Goal: Task Accomplishment & Management: Complete application form

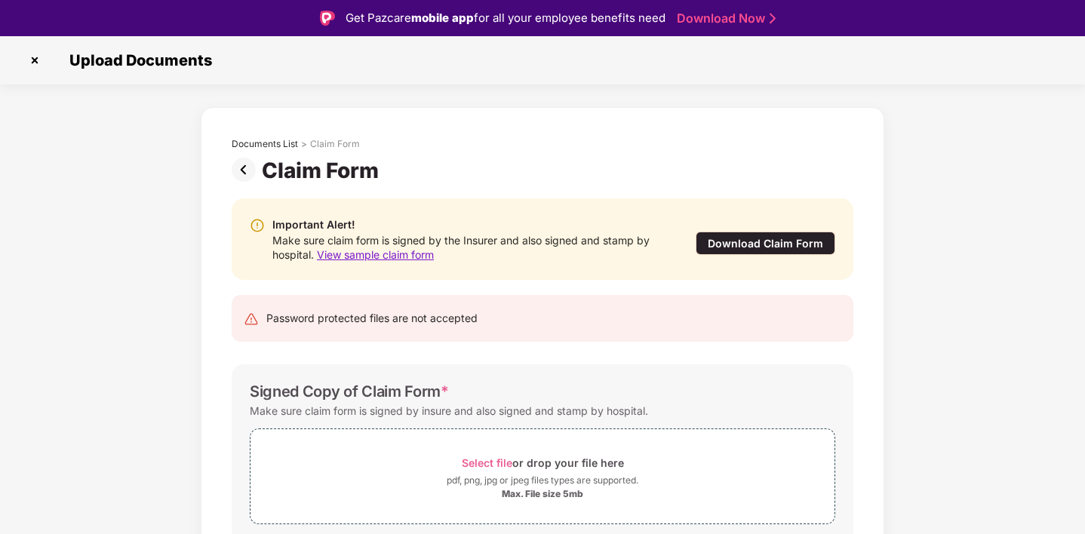
scroll to position [63, 0]
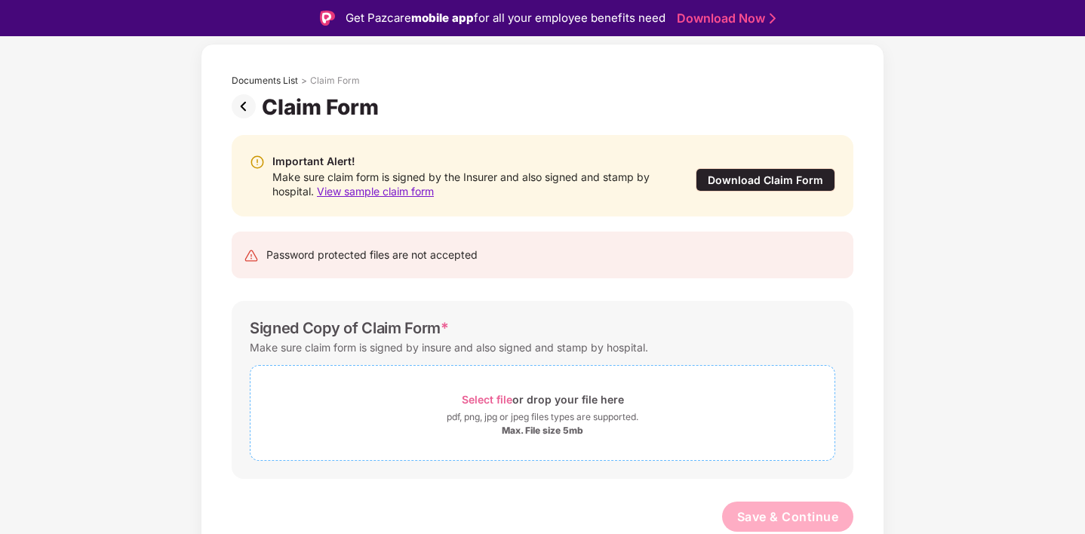
click at [519, 426] on div "Max. File size 5mb" at bounding box center [542, 431] width 81 height 12
click at [312, 504] on div "Baby-claimform.pdf" at bounding box center [318, 504] width 94 height 26
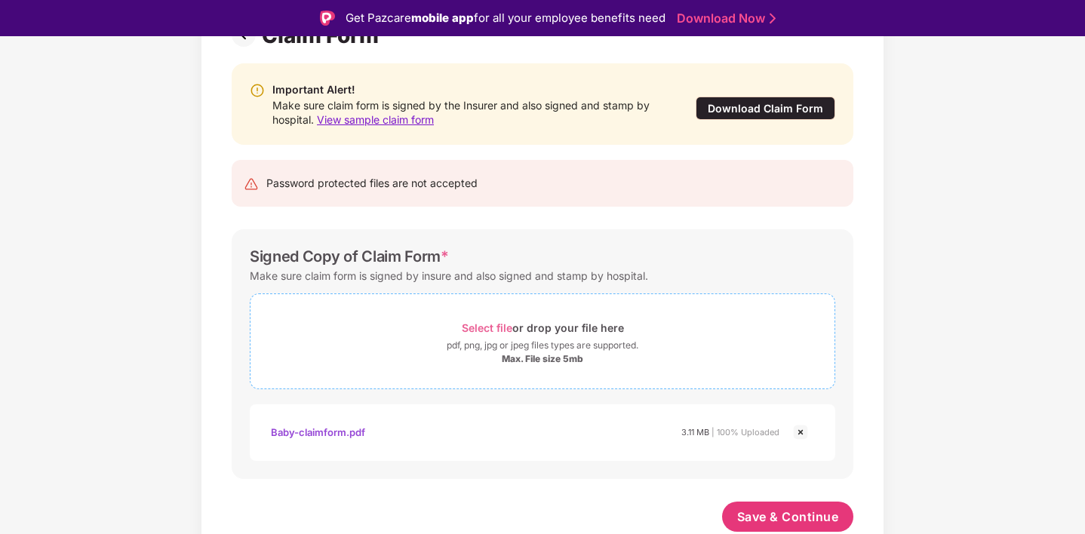
scroll to position [36, 0]
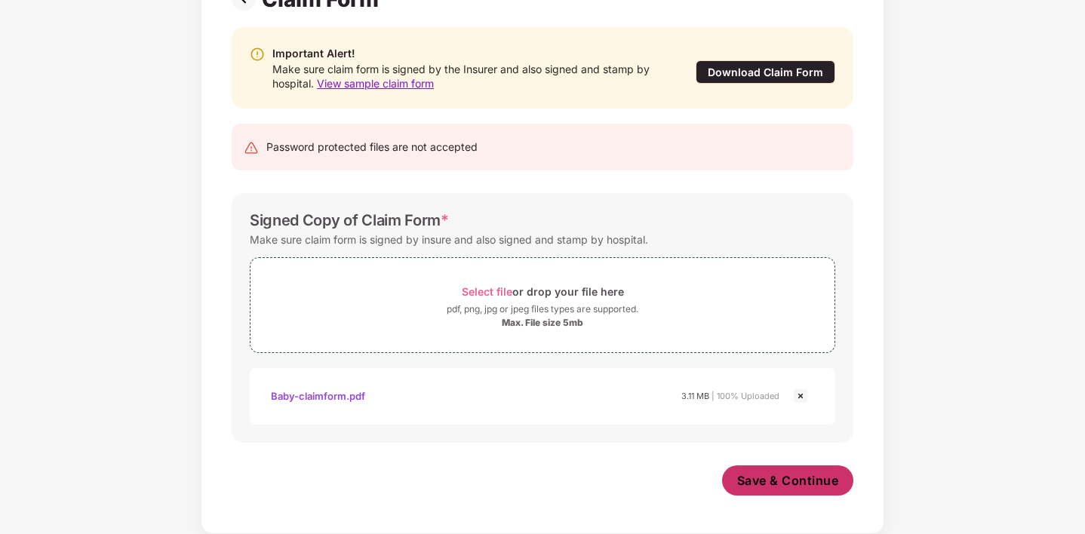
click at [801, 488] on button "Save & Continue" at bounding box center [788, 481] width 132 height 30
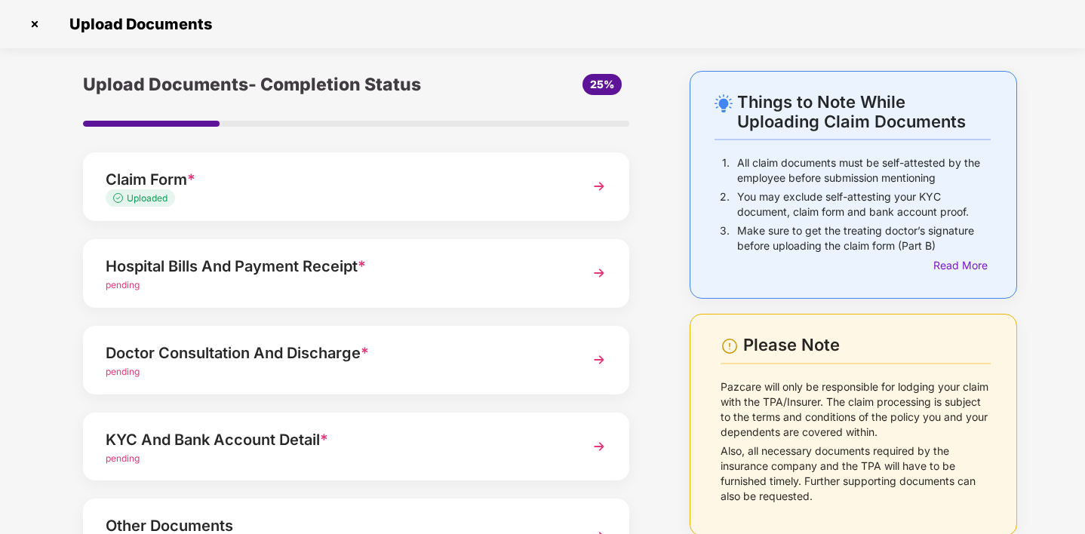
click at [598, 269] on img at bounding box center [599, 273] width 27 height 27
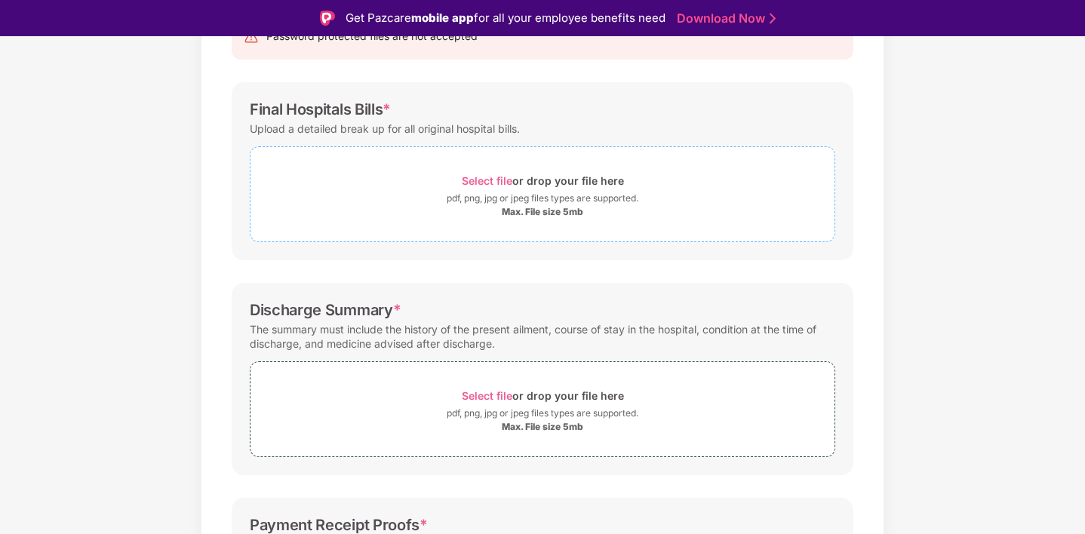
scroll to position [261, 0]
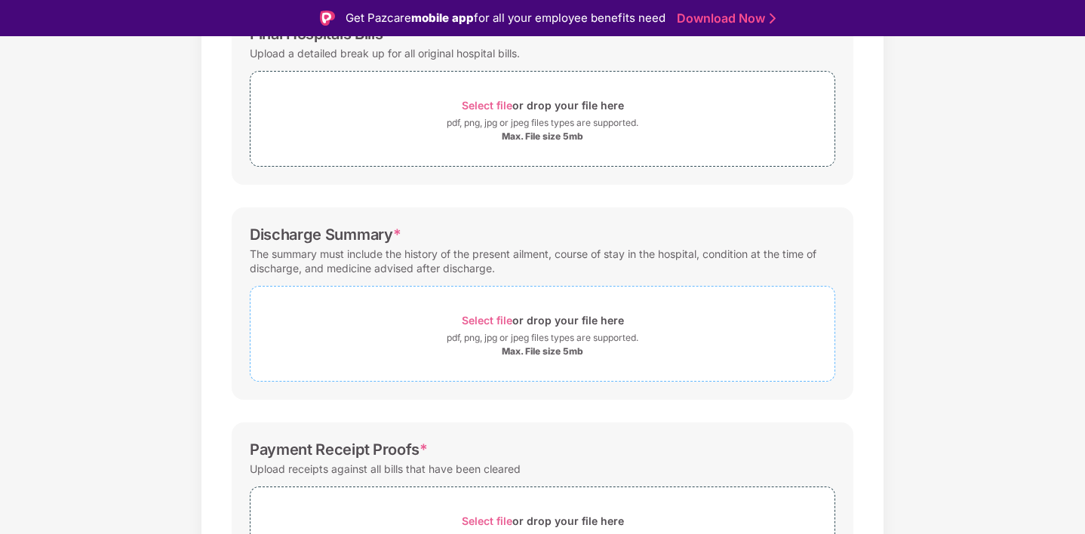
click at [530, 348] on div "Max. File size 5mb" at bounding box center [542, 352] width 81 height 12
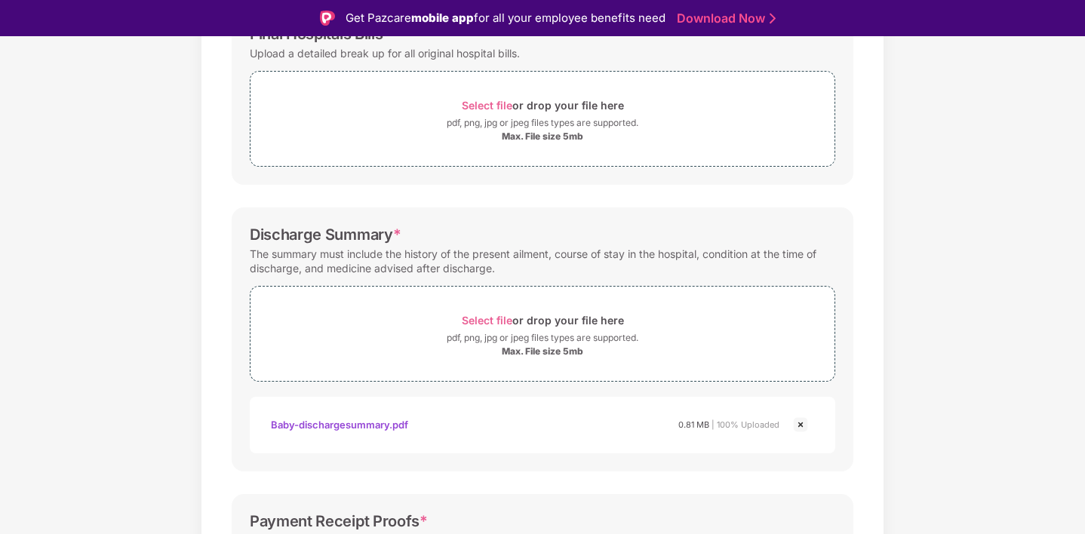
click at [319, 423] on div "Baby-dischargesummary.pdf" at bounding box center [339, 425] width 137 height 26
click at [801, 426] on img at bounding box center [801, 425] width 18 height 18
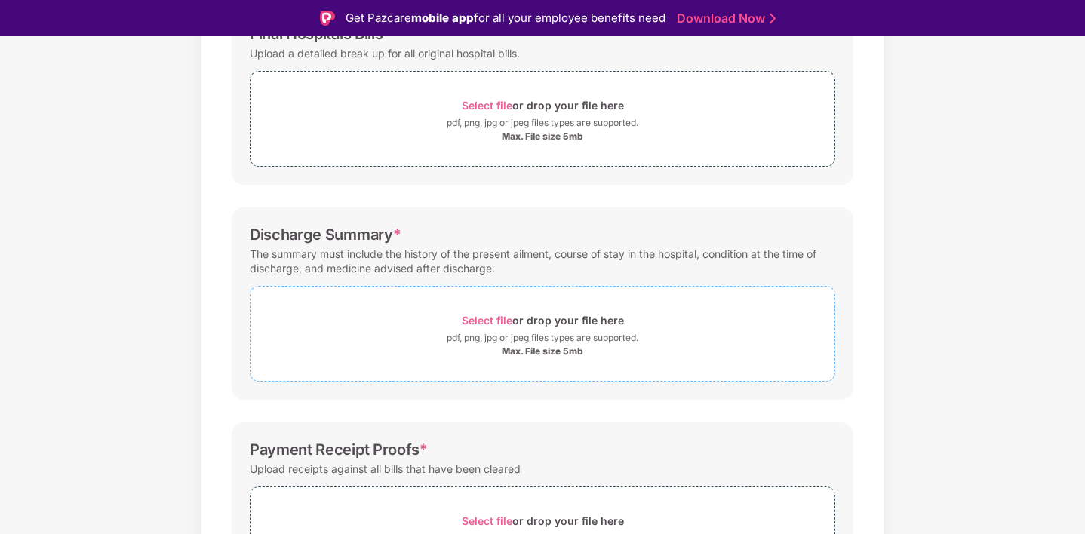
click at [516, 350] on div "Max. File size 5mb" at bounding box center [542, 352] width 81 height 12
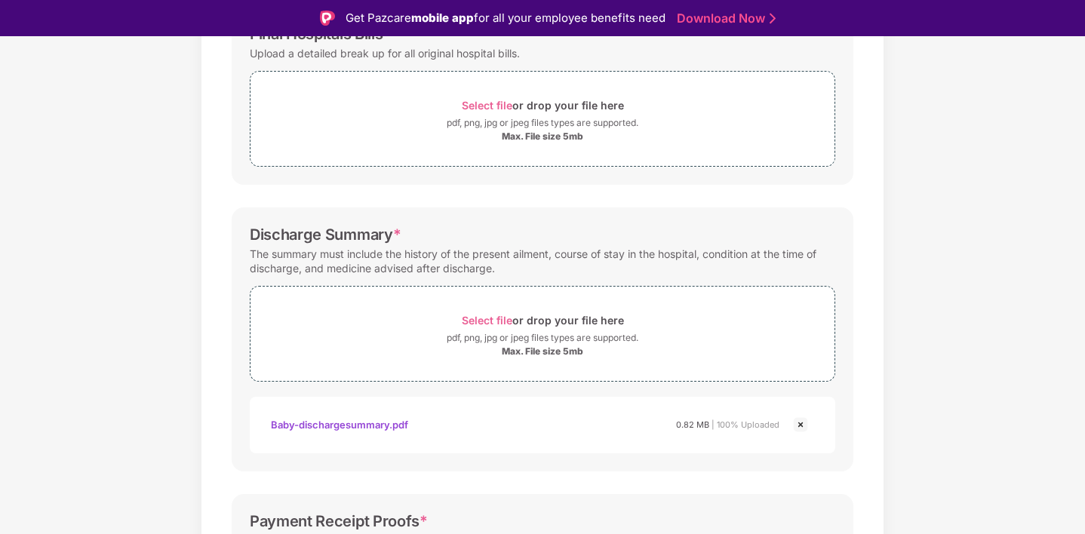
click at [346, 422] on div "Baby-dischargesummary.pdf" at bounding box center [339, 425] width 137 height 26
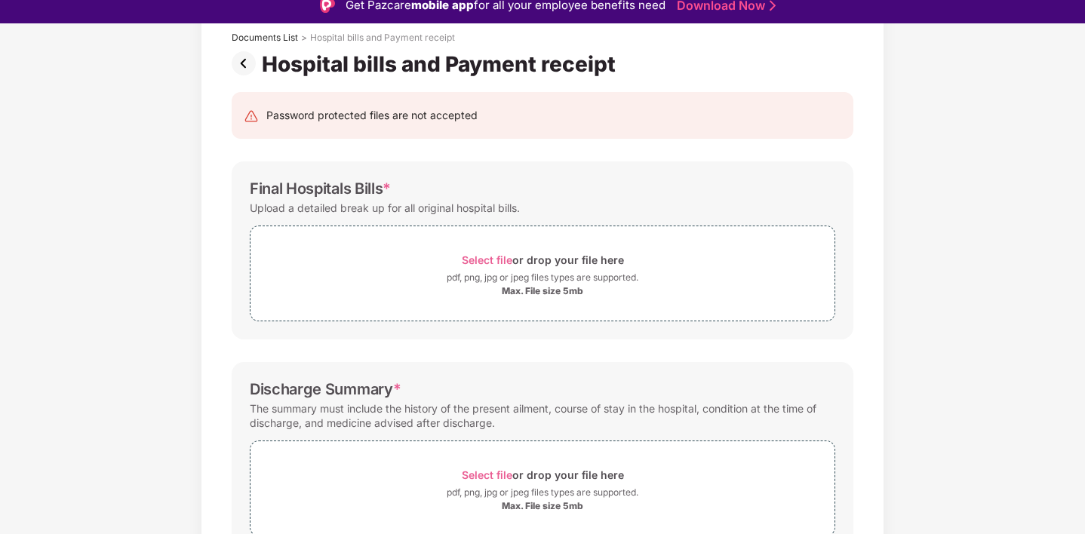
scroll to position [0, 0]
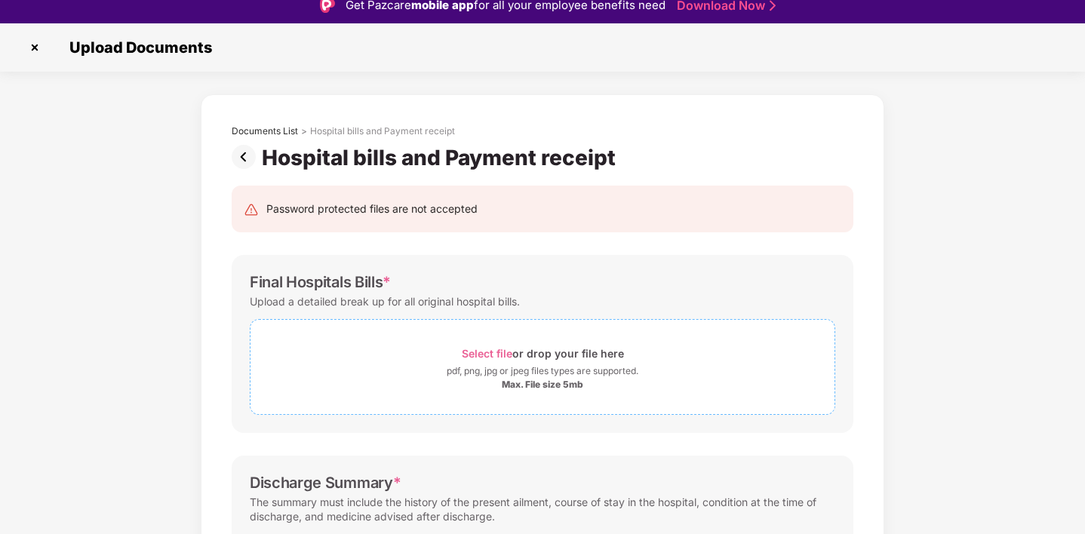
click at [521, 383] on div "Max. File size 5mb" at bounding box center [542, 385] width 81 height 12
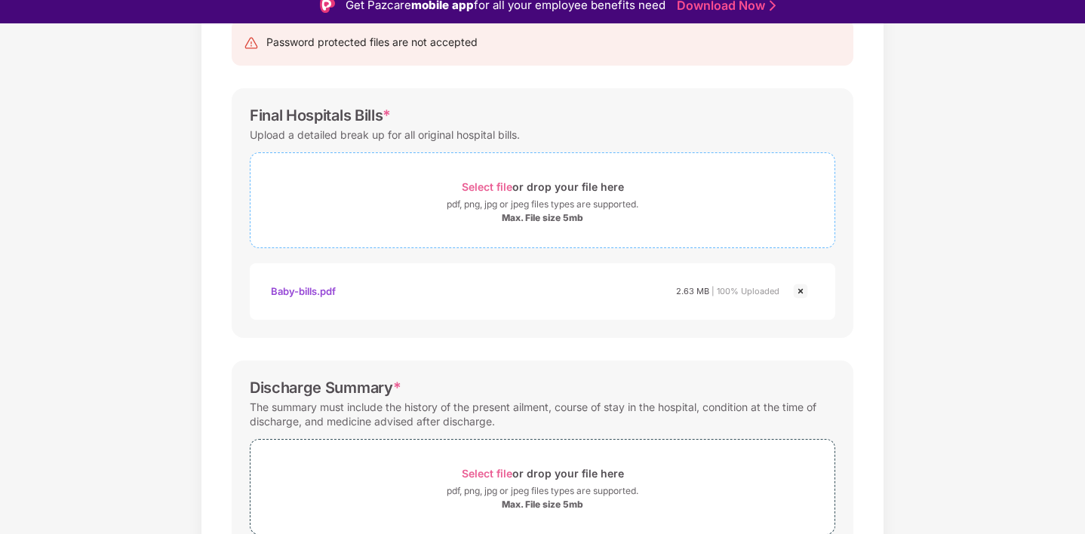
scroll to position [168, 0]
click at [292, 288] on div "Baby-bills.pdf" at bounding box center [303, 290] width 65 height 26
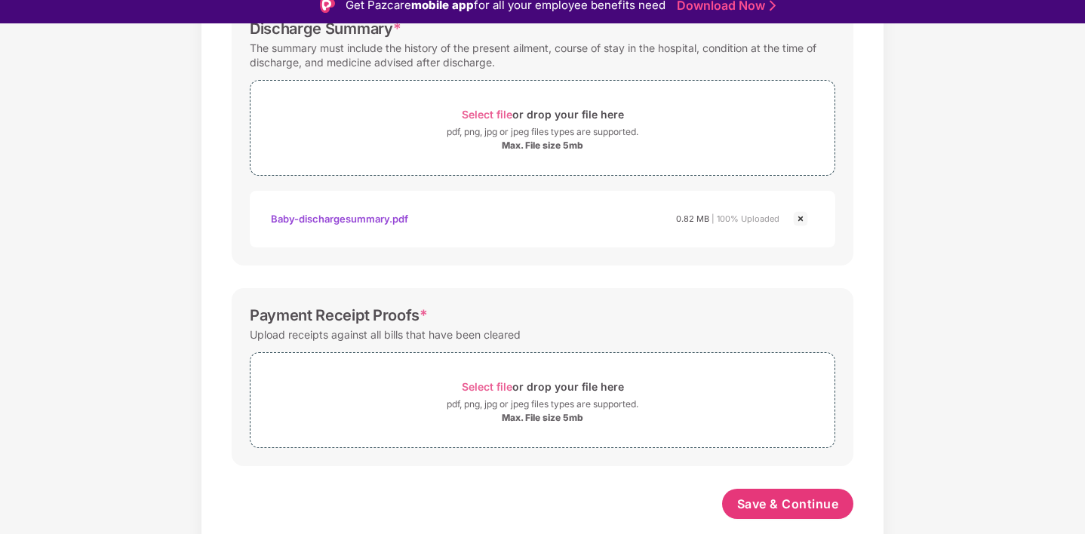
scroll to position [36, 0]
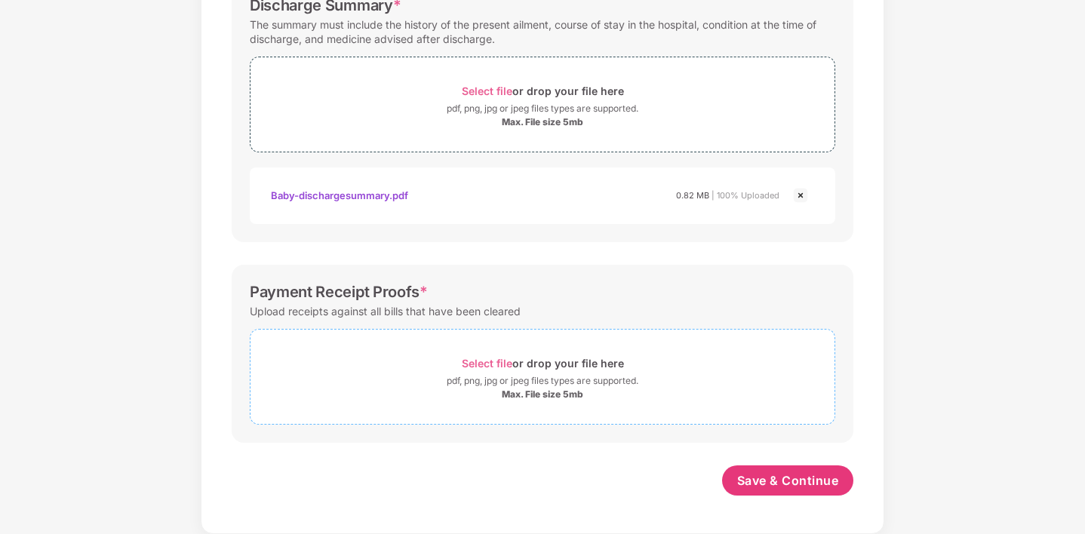
click at [547, 398] on div "Max. File size 5mb" at bounding box center [542, 395] width 81 height 12
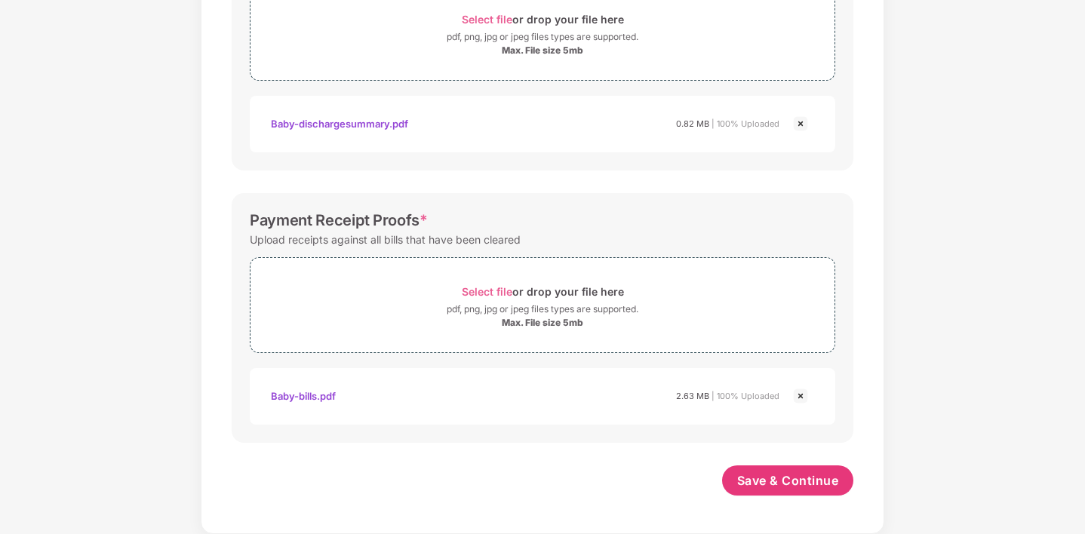
scroll to position [598, 0]
click at [793, 472] on button "Save & Continue" at bounding box center [788, 481] width 132 height 30
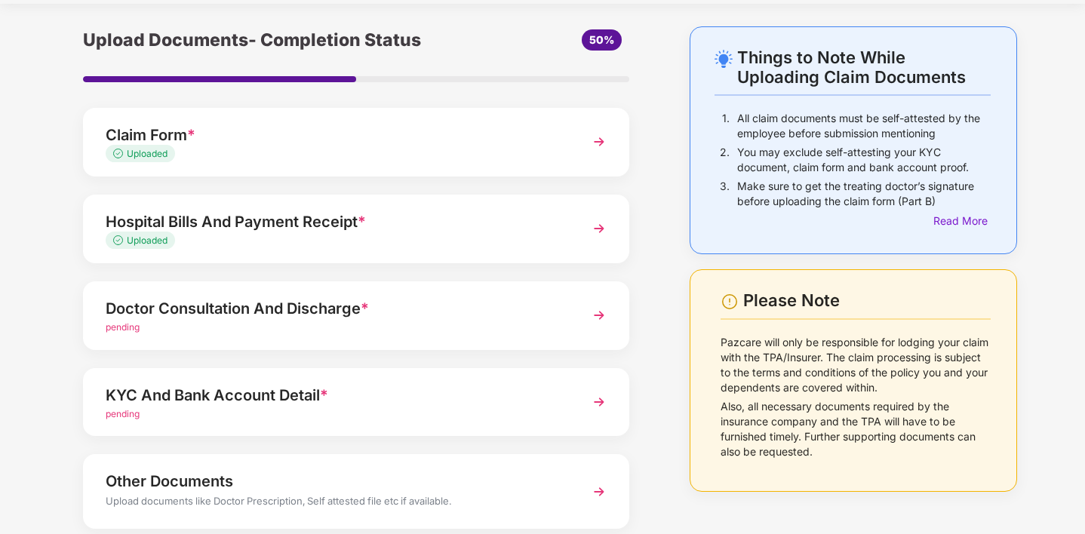
scroll to position [92, 0]
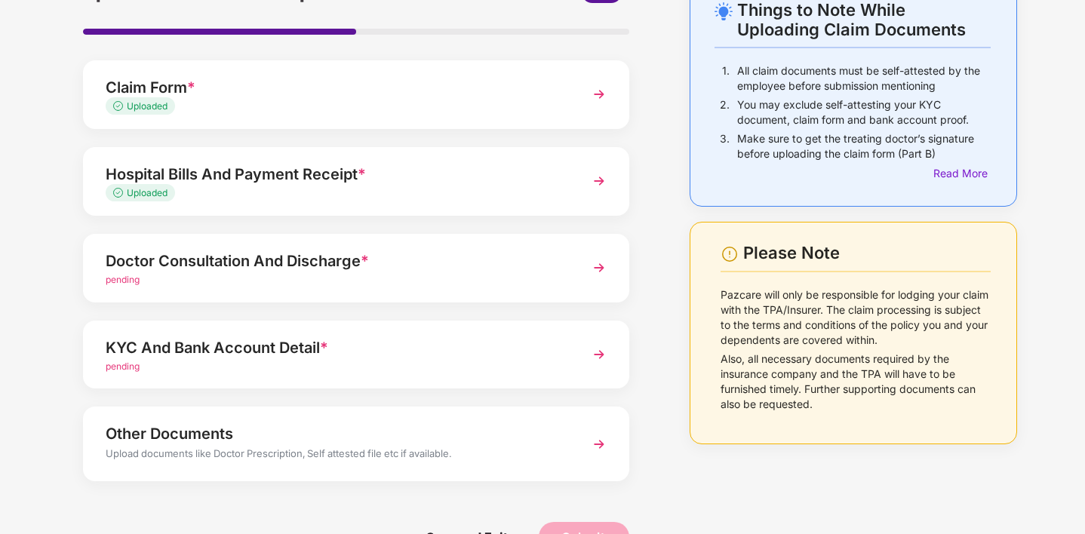
click at [583, 265] on div "Doctor Consultation And Discharge * pending" at bounding box center [356, 268] width 546 height 69
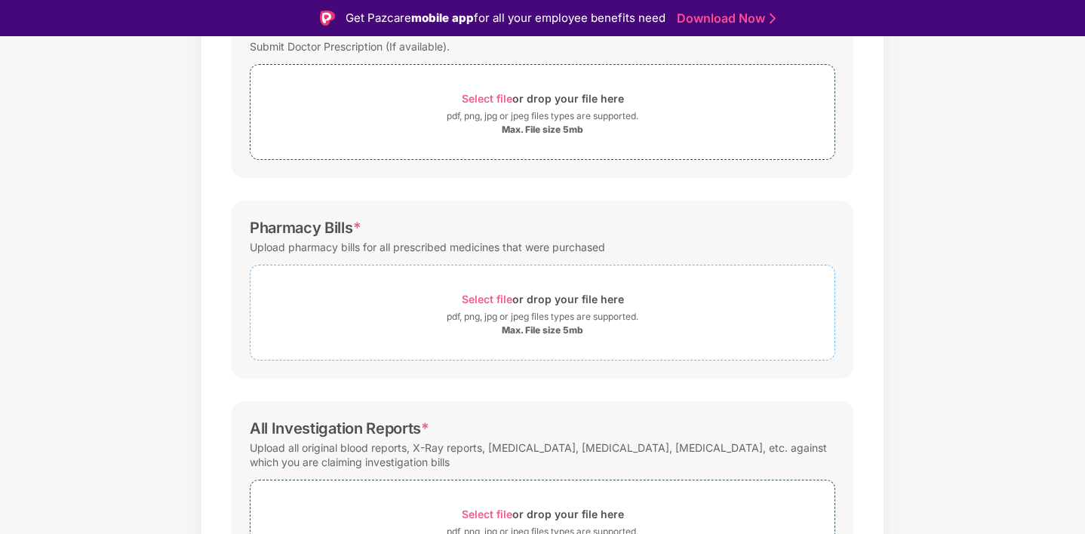
scroll to position [276, 0]
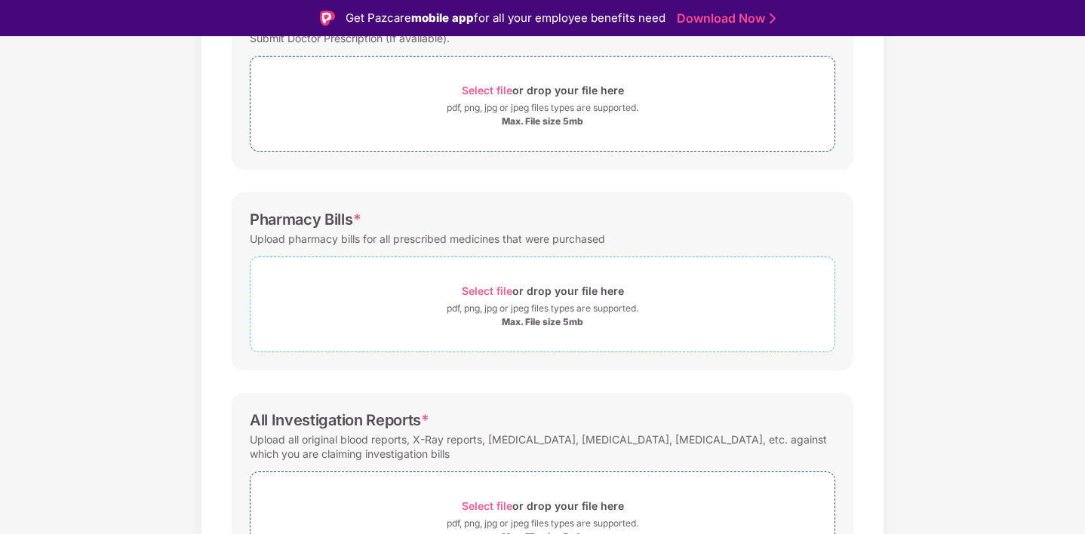
click at [524, 318] on div "Max. File size 5mb" at bounding box center [542, 322] width 81 height 12
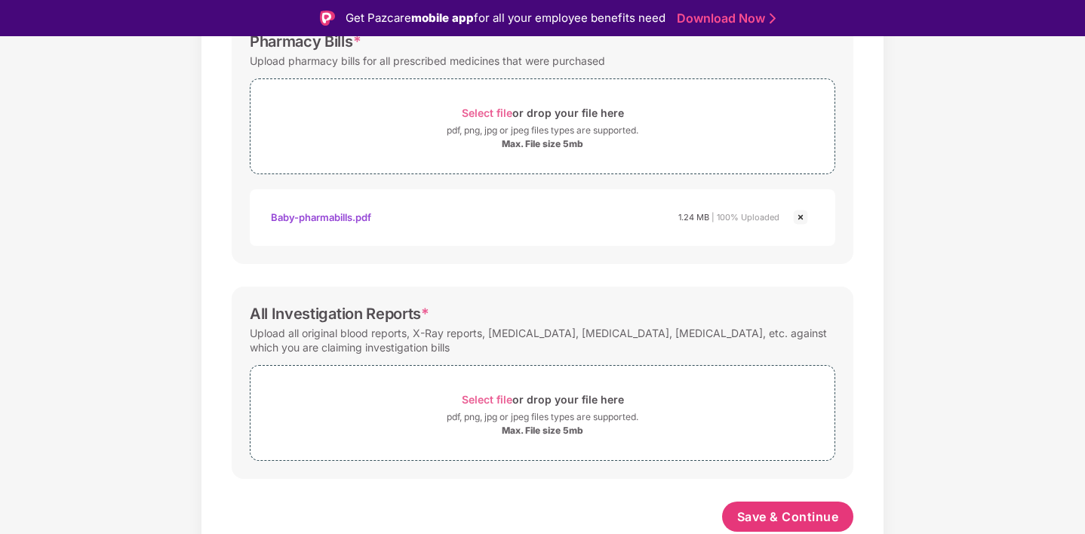
scroll to position [314, 0]
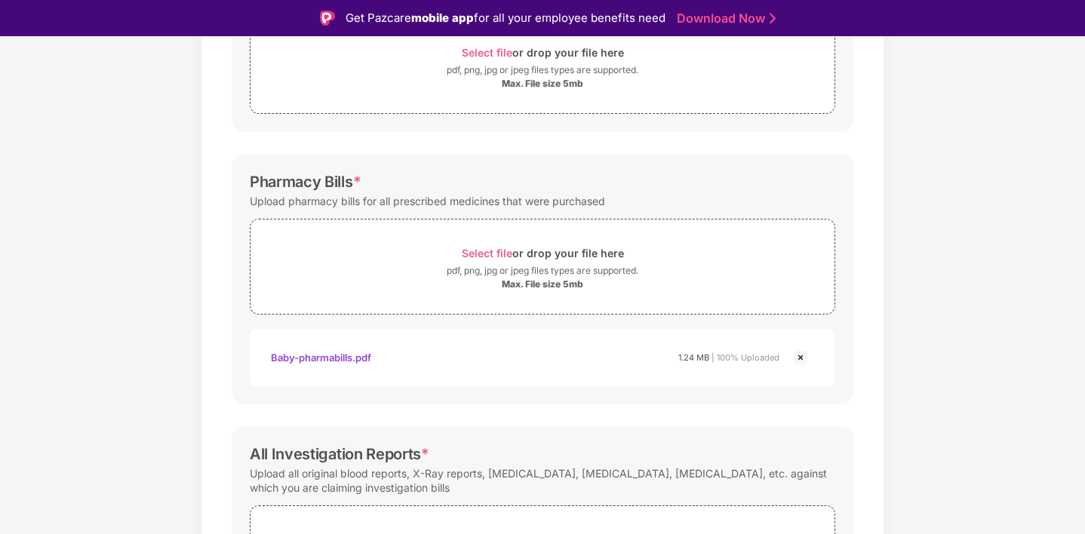
click at [294, 355] on div "Baby-pharmabills.pdf" at bounding box center [321, 358] width 100 height 26
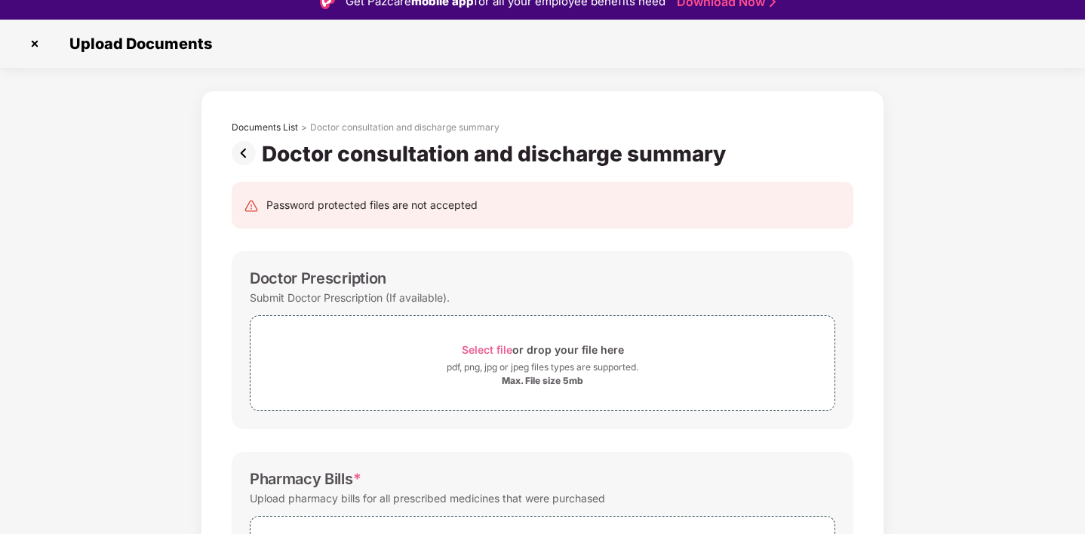
scroll to position [0, 0]
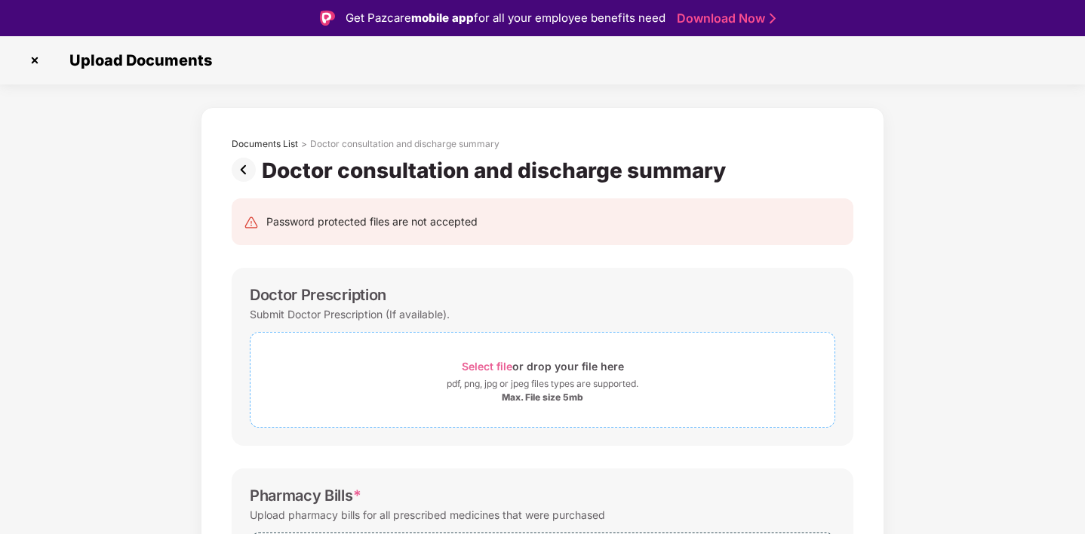
click at [529, 389] on div "pdf, png, jpg or jpeg files types are supported." at bounding box center [543, 384] width 192 height 15
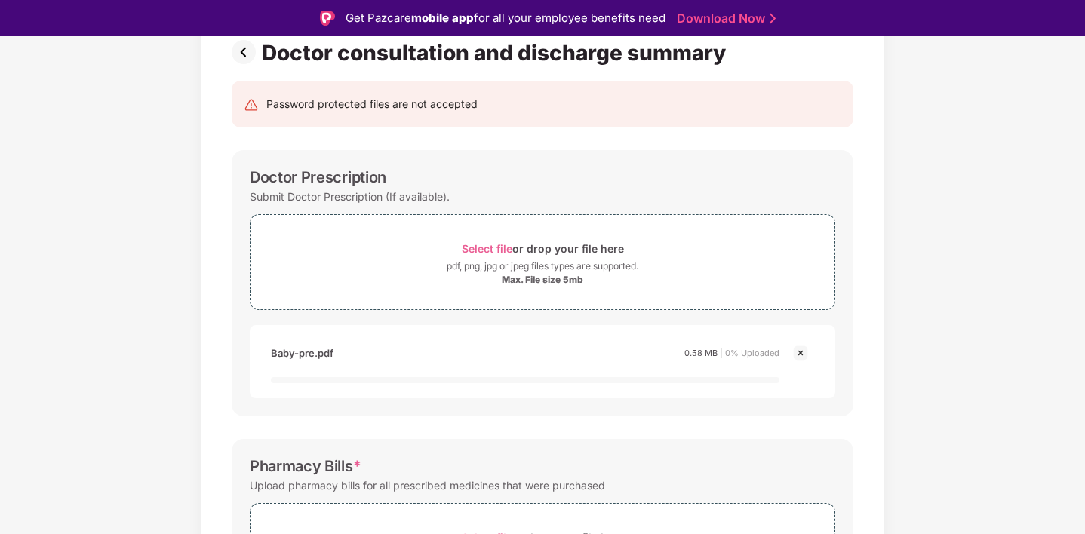
scroll to position [123, 0]
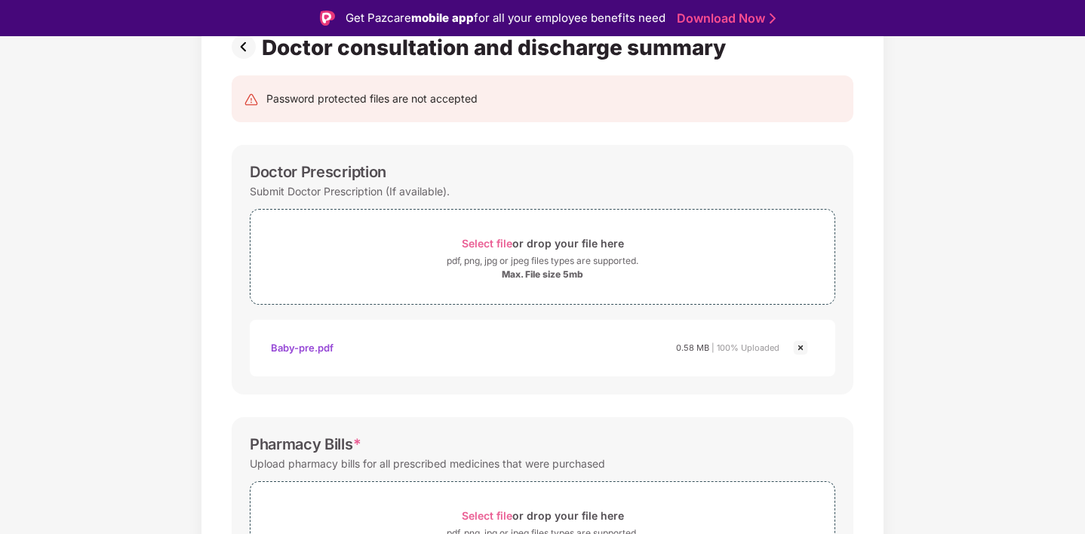
click at [295, 348] on div "Baby-pre.pdf" at bounding box center [302, 348] width 63 height 26
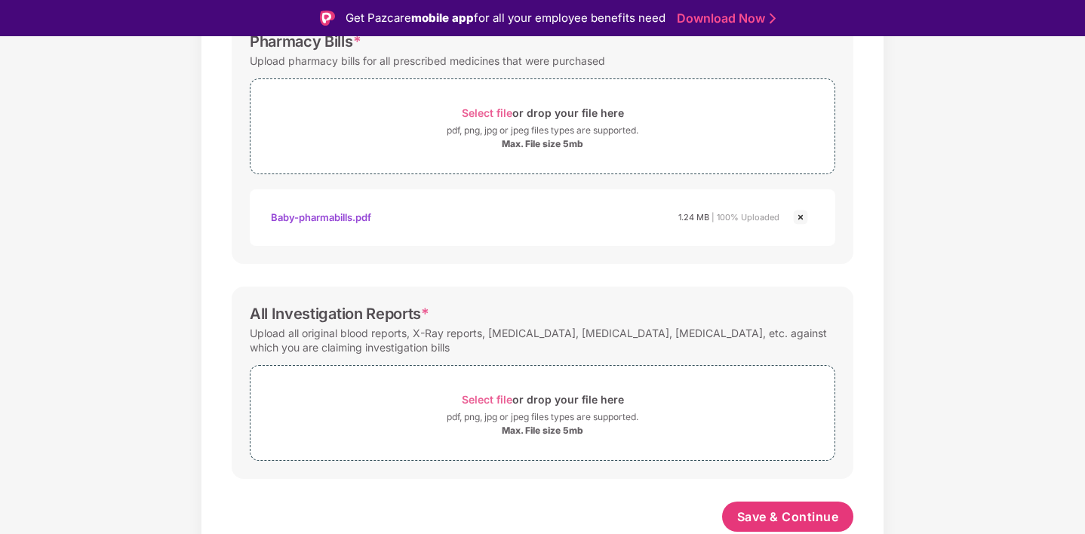
scroll to position [36, 0]
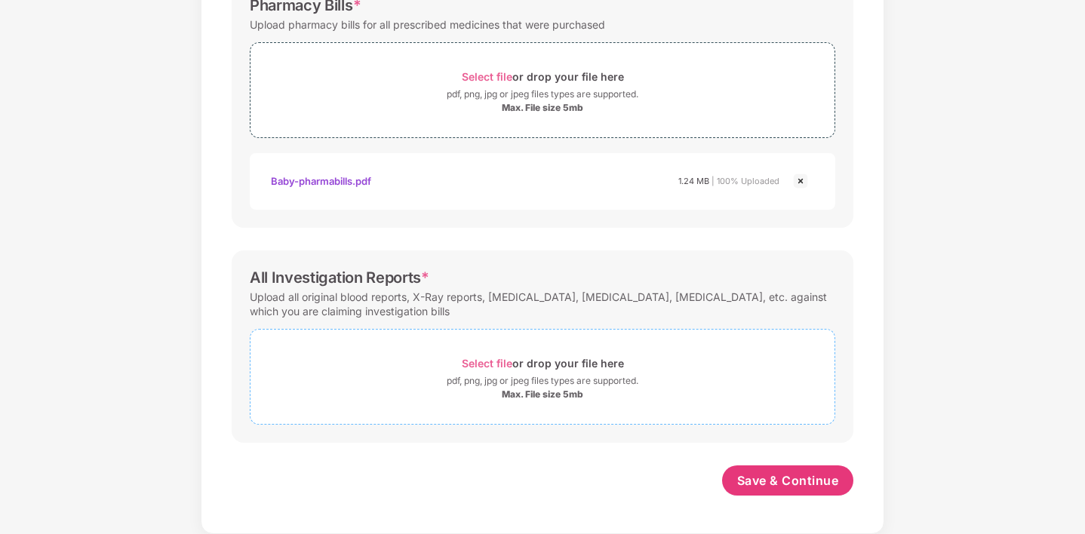
click at [519, 389] on div "Max. File size 5mb" at bounding box center [542, 395] width 81 height 12
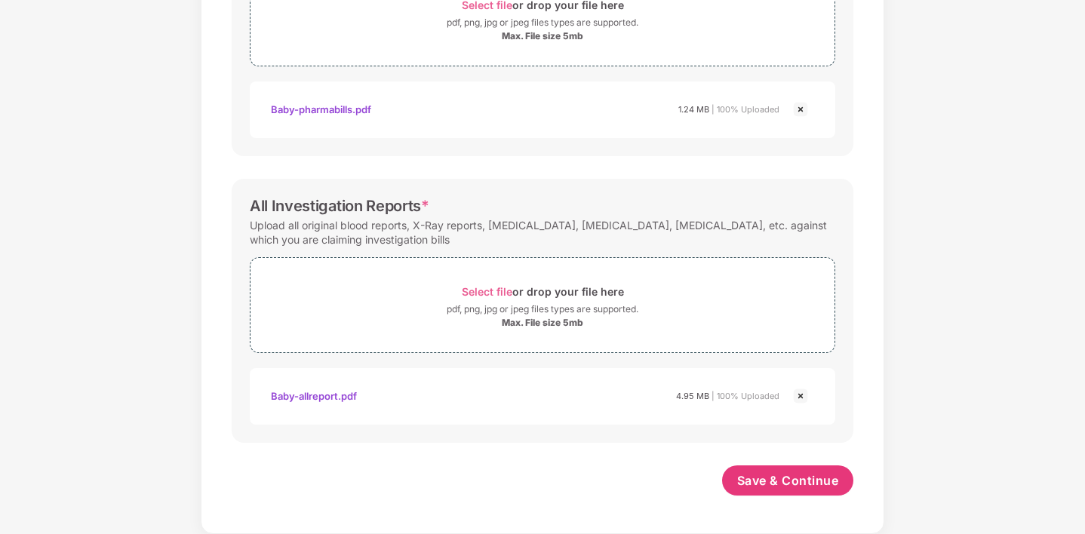
scroll to position [598, 0]
click at [316, 391] on div "Baby-allreport.pdf" at bounding box center [314, 396] width 86 height 26
click at [781, 481] on span "Save & Continue" at bounding box center [788, 480] width 102 height 17
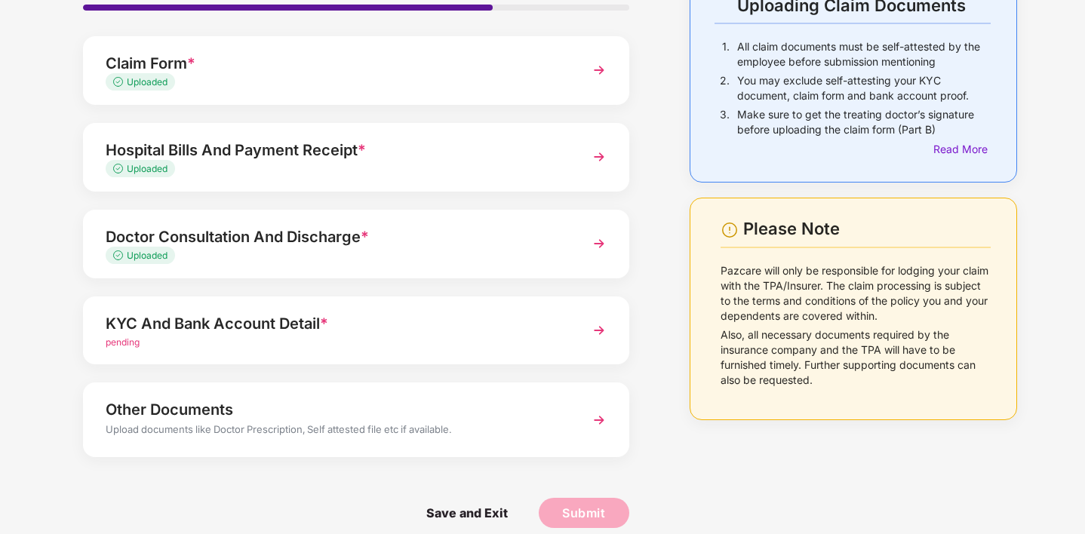
scroll to position [131, 0]
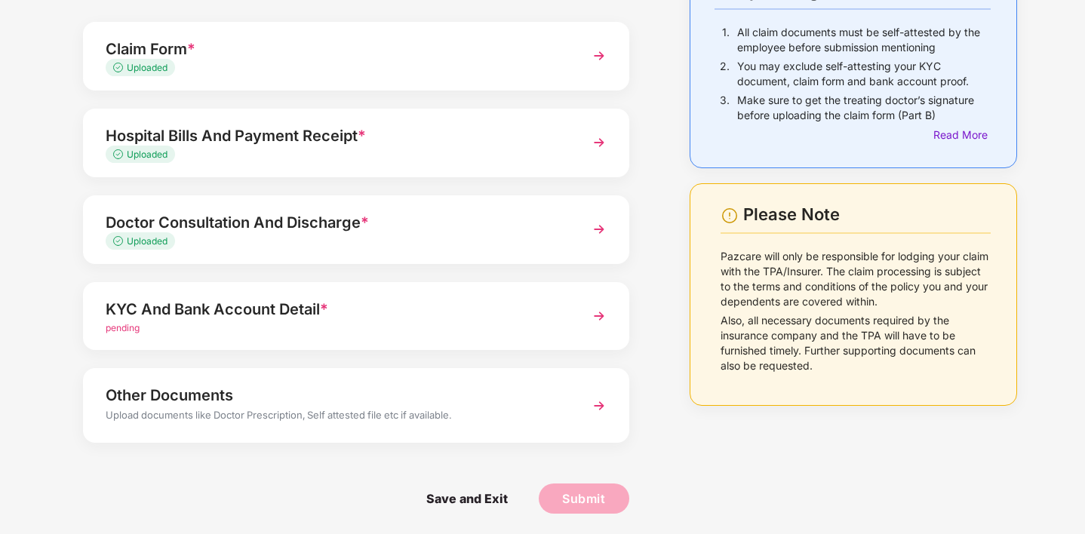
click at [597, 314] on img at bounding box center [599, 316] width 27 height 27
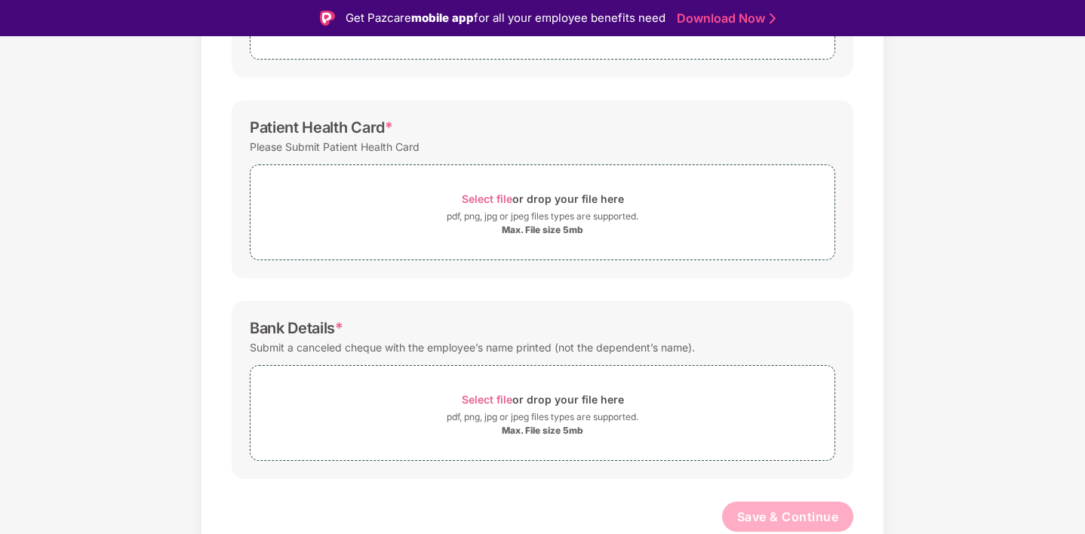
scroll to position [36, 0]
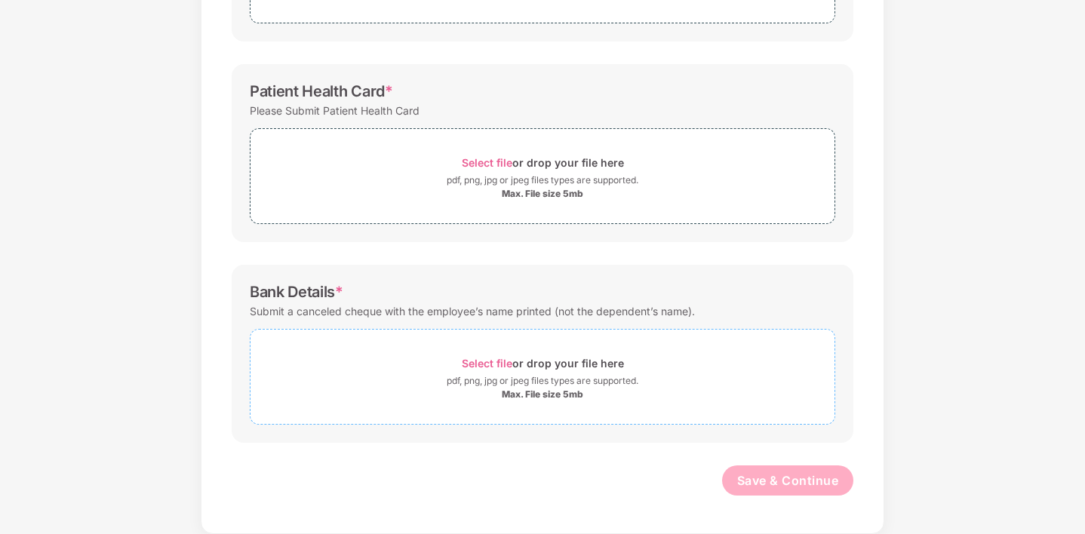
click at [552, 397] on div "Max. File size 5mb" at bounding box center [542, 395] width 81 height 12
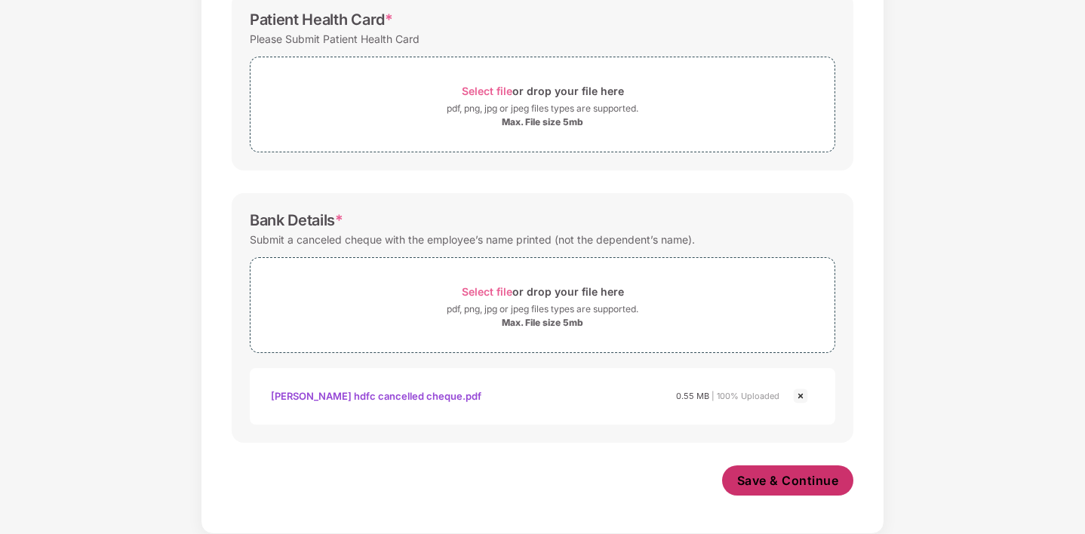
scroll to position [440, 0]
click at [327, 397] on div "Deepesh hdfc cancelled cheque.pdf" at bounding box center [376, 396] width 211 height 26
click at [777, 483] on span "Save & Continue" at bounding box center [788, 480] width 102 height 17
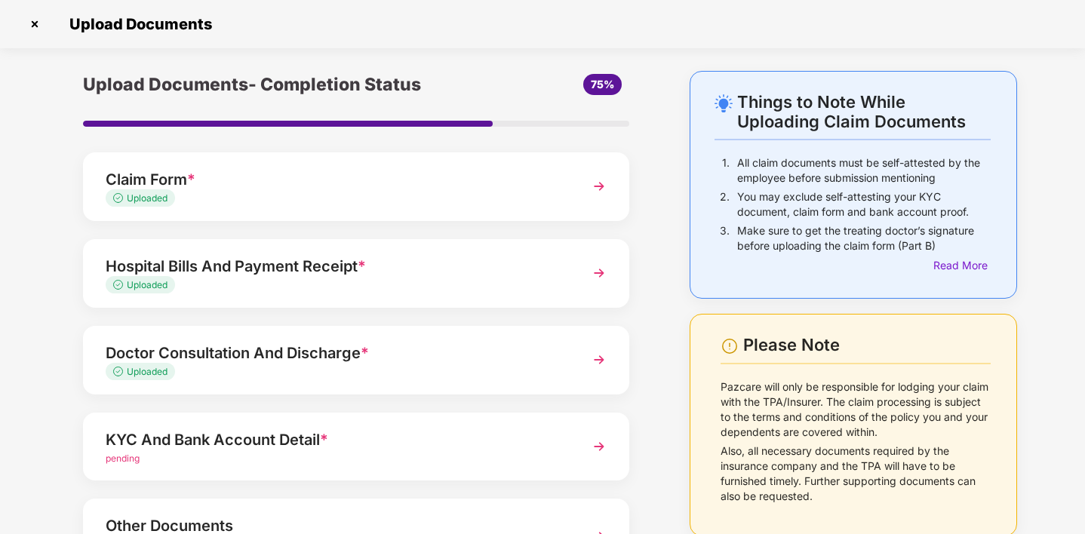
scroll to position [133, 0]
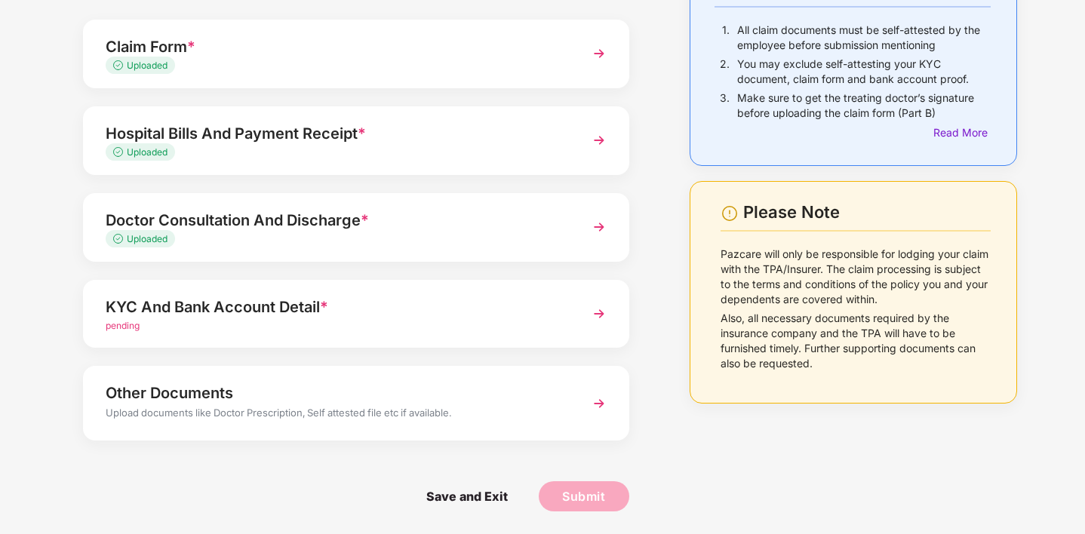
click at [588, 317] on img at bounding box center [599, 313] width 27 height 27
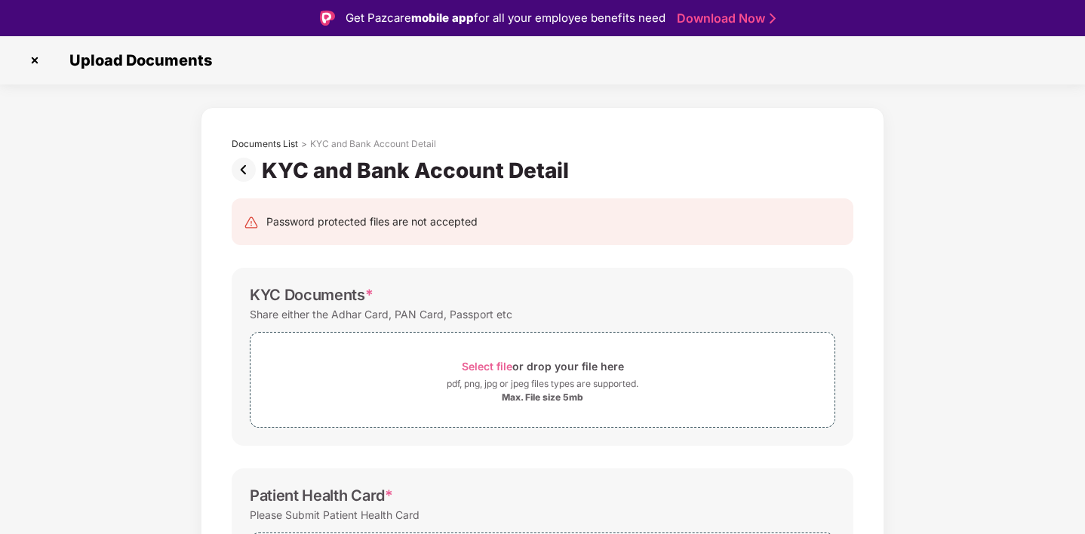
click at [37, 55] on img at bounding box center [35, 60] width 24 height 24
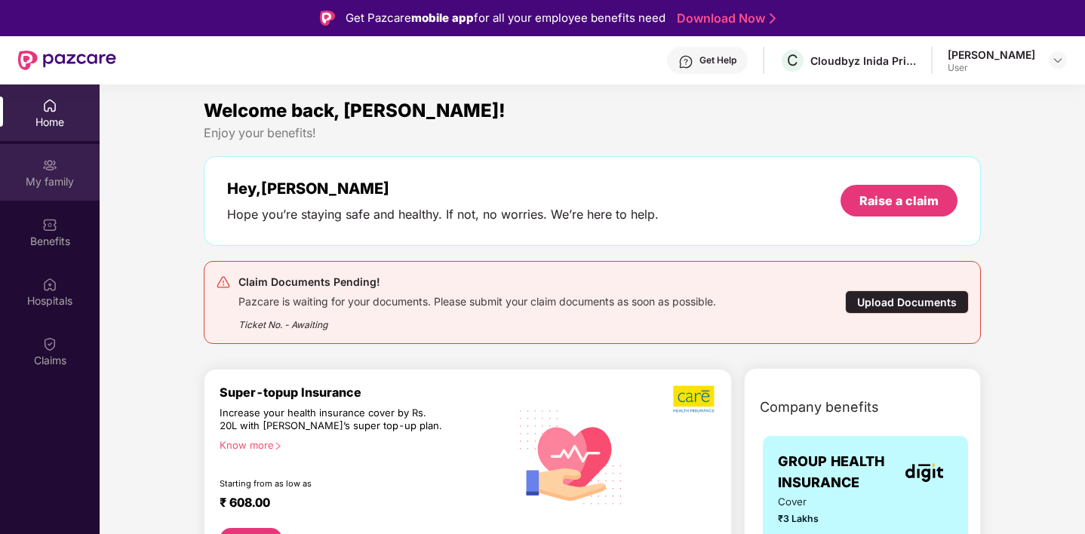
click at [49, 172] on img at bounding box center [49, 165] width 15 height 15
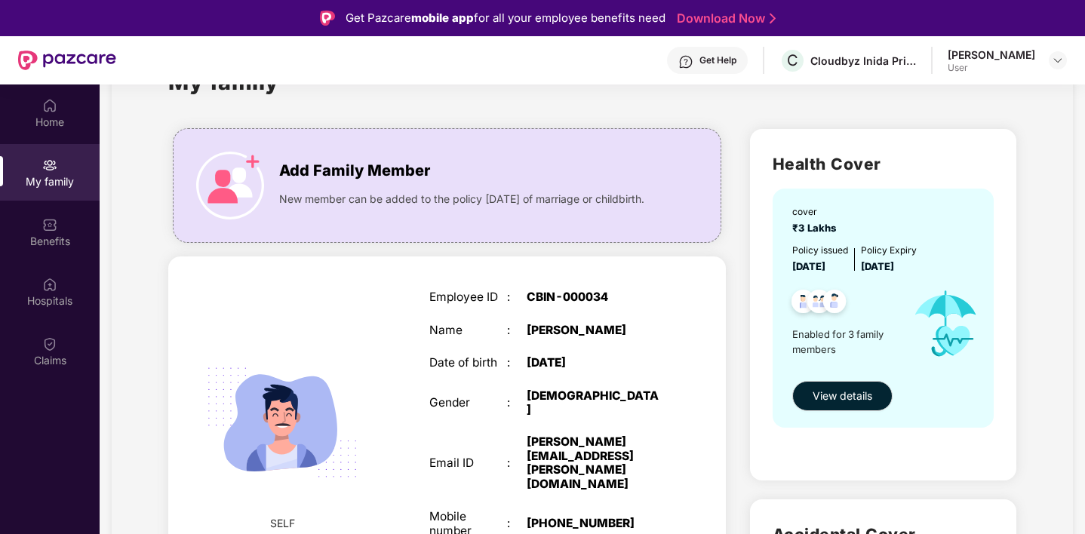
scroll to position [67, 0]
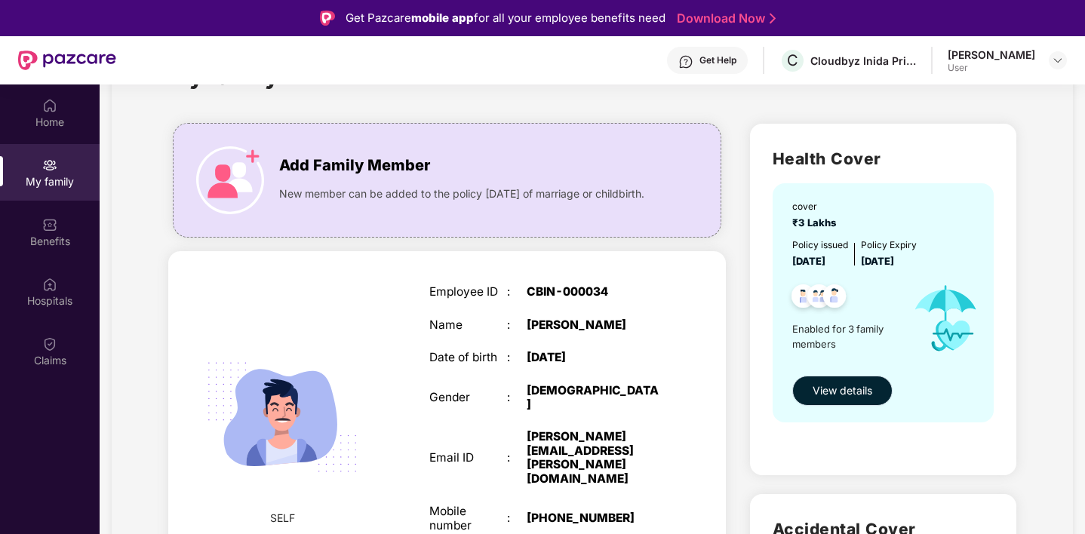
click at [829, 405] on button "View details" at bounding box center [842, 391] width 100 height 30
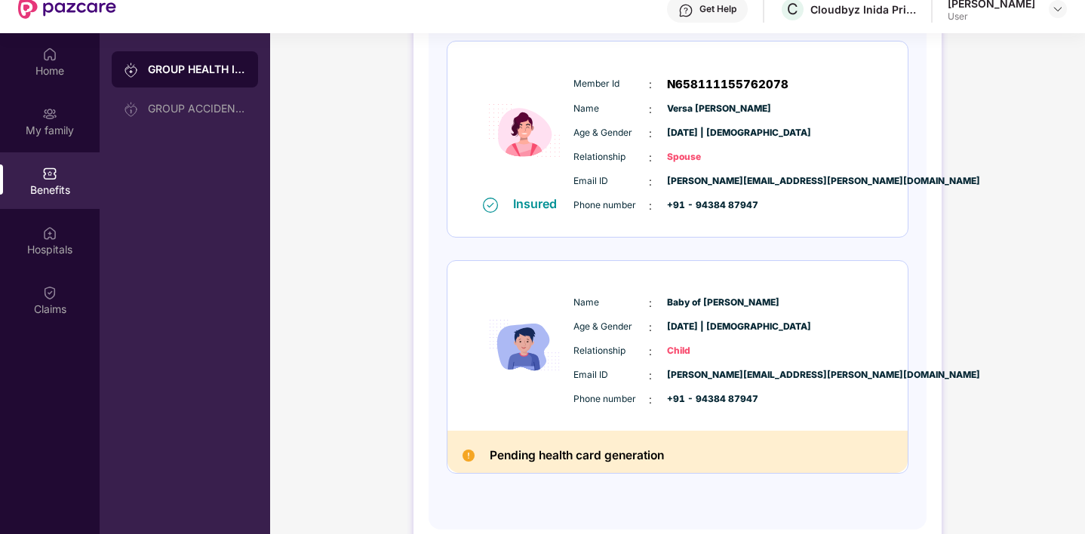
scroll to position [52, 0]
